Goal: Information Seeking & Learning: Learn about a topic

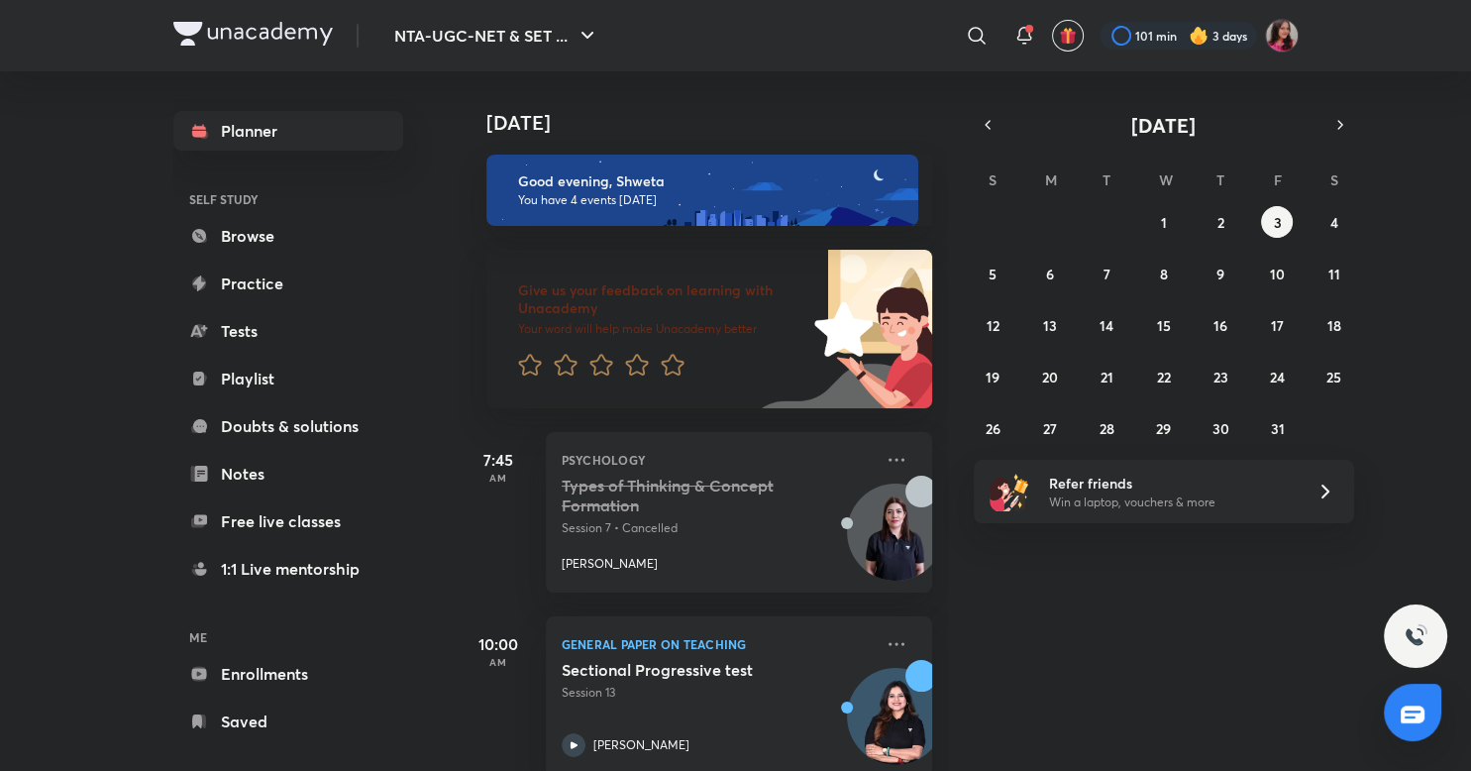
scroll to position [389, 0]
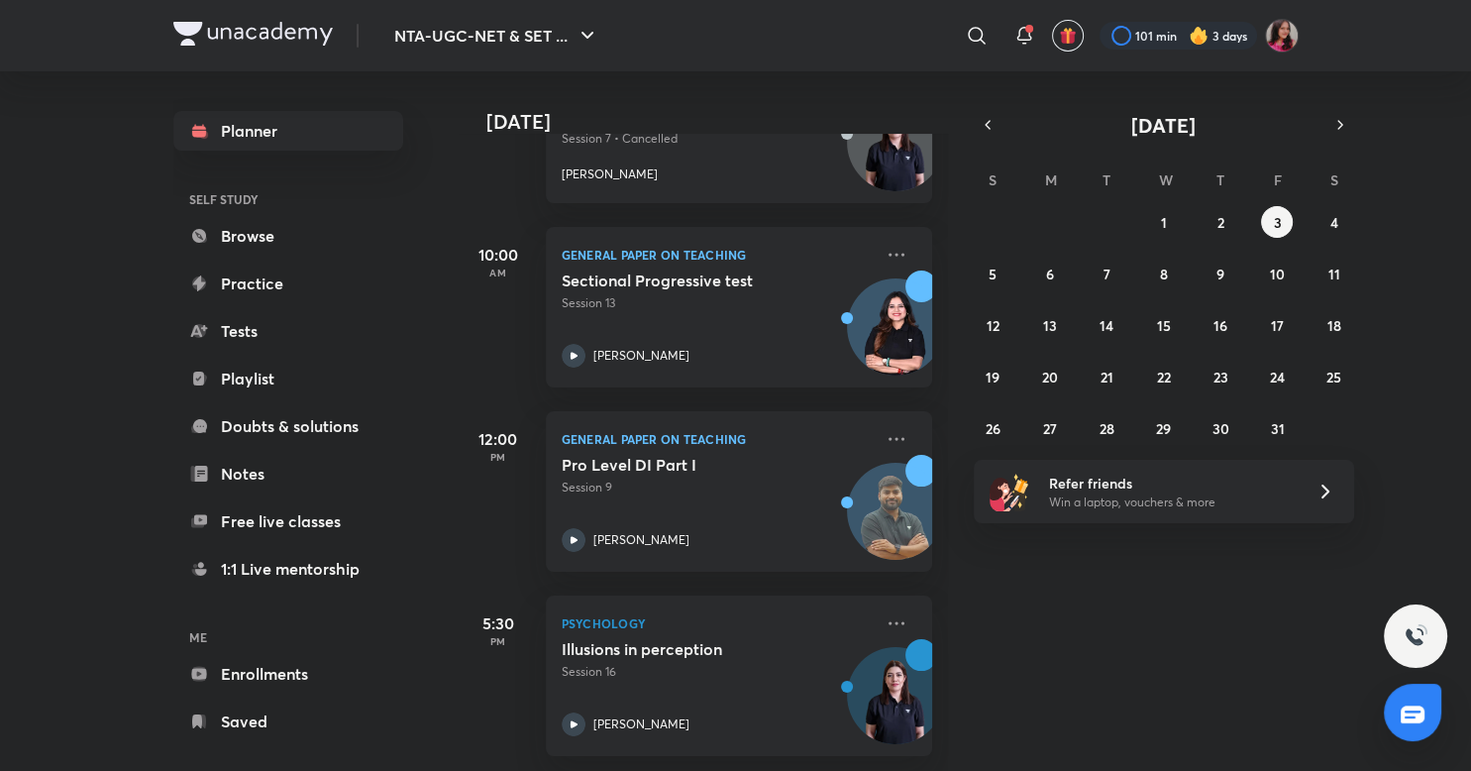
click at [718, 695] on div "Illusions in perception Session 16 [PERSON_NAME]" at bounding box center [717, 687] width 311 height 97
